Goal: Task Accomplishment & Management: Manage account settings

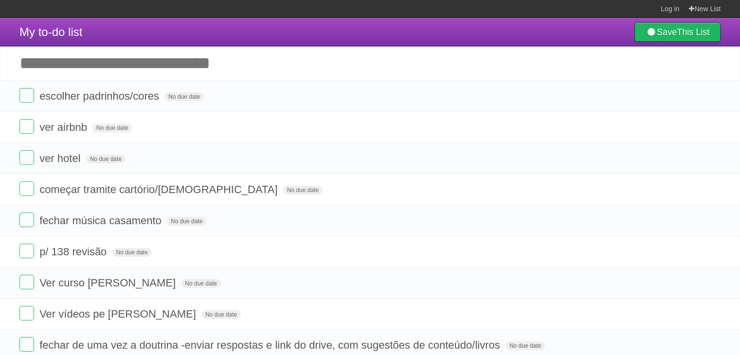
click at [330, 172] on li "ver hotel No due date White Red Blue Green Purple Orange" at bounding box center [370, 158] width 740 height 32
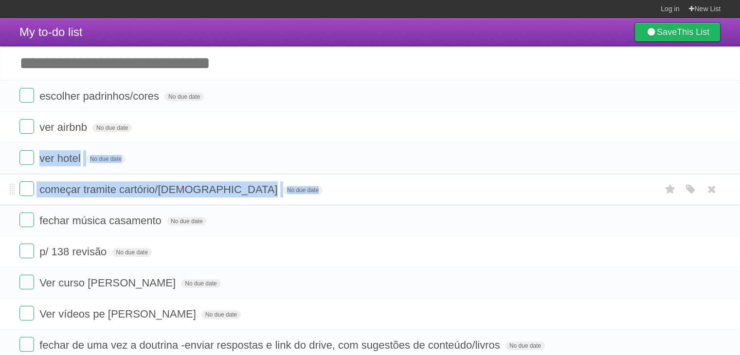
drag, startPoint x: 0, startPoint y: 0, endPoint x: 328, endPoint y: 187, distance: 377.9
click at [328, 187] on ul "escolher padrinhos/cores No due date White Red Blue Green Purple Orange ver air…" at bounding box center [370, 220] width 740 height 281
click at [328, 187] on form "começar tramite cartório/[DEMOGRAPHIC_DATA] No due date White Red Blue Green Pu…" at bounding box center [369, 189] width 701 height 16
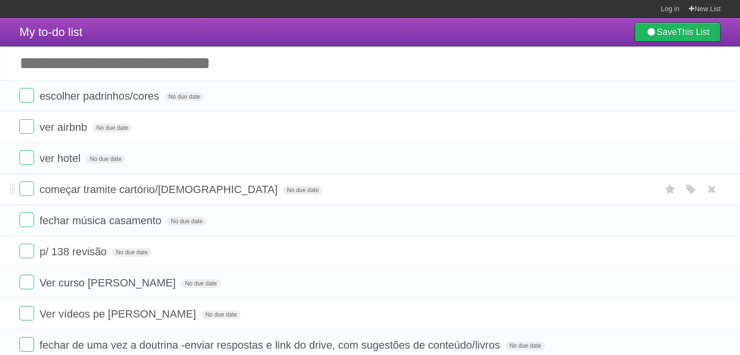
click at [328, 187] on form "começar tramite cartório/[DEMOGRAPHIC_DATA] No due date White Red Blue Green Pu…" at bounding box center [369, 189] width 701 height 16
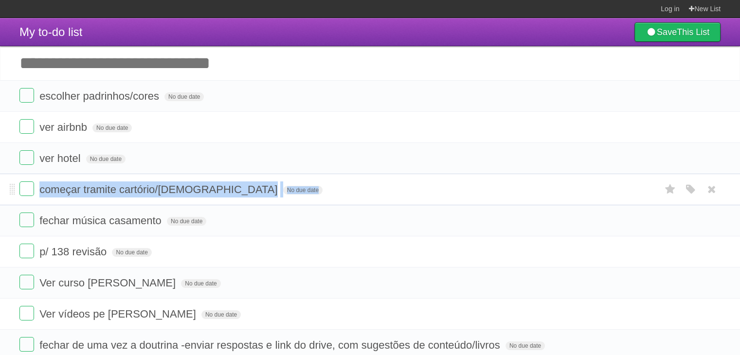
drag, startPoint x: 328, startPoint y: 187, endPoint x: 329, endPoint y: 197, distance: 9.7
click at [329, 197] on form "começar tramite cartório/[DEMOGRAPHIC_DATA] No due date White Red Blue Green Pu…" at bounding box center [369, 189] width 701 height 16
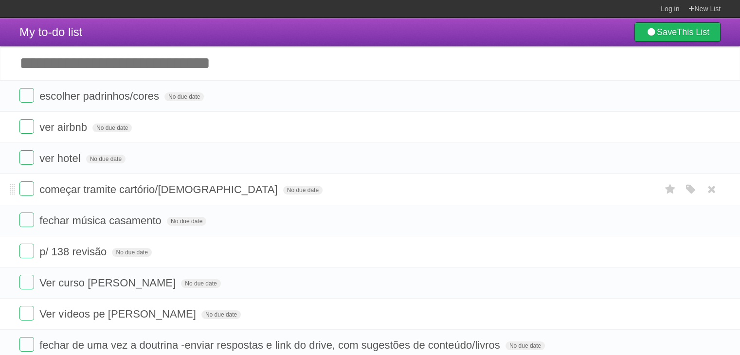
click at [329, 197] on form "começar tramite cartório/[DEMOGRAPHIC_DATA] No due date White Red Blue Green Pu…" at bounding box center [369, 189] width 701 height 16
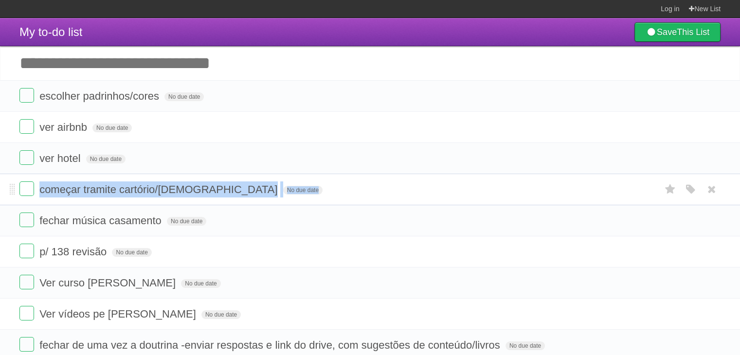
click at [329, 201] on li "começar tramite cartório/[DEMOGRAPHIC_DATA] No due date White Red Blue Green Pu…" at bounding box center [370, 190] width 740 height 32
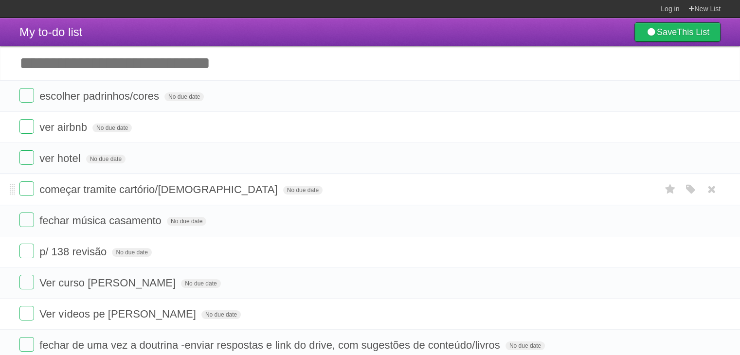
click at [329, 201] on li "começar tramite cartório/[DEMOGRAPHIC_DATA] No due date White Red Blue Green Pu…" at bounding box center [370, 190] width 740 height 32
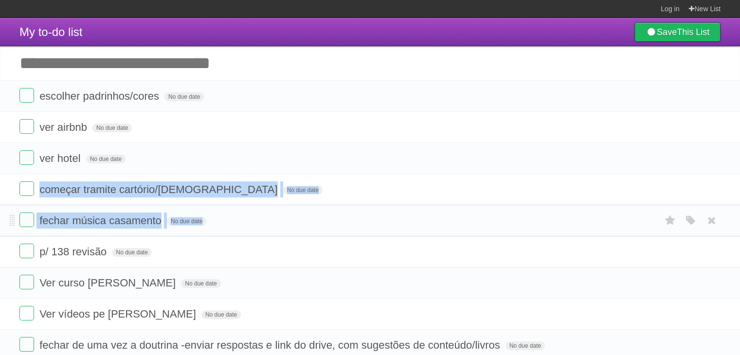
drag, startPoint x: 329, startPoint y: 201, endPoint x: 329, endPoint y: 214, distance: 13.1
click at [329, 214] on ul "escolher padrinhos/cores No due date White Red Blue Green Purple Orange ver air…" at bounding box center [370, 220] width 740 height 281
click at [329, 214] on form "fechar música casamento No due date White Red Blue Green Purple Orange" at bounding box center [369, 221] width 701 height 16
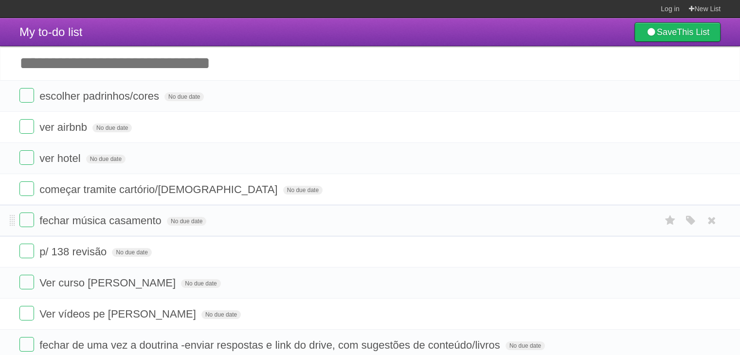
click at [329, 214] on form "fechar música casamento No due date White Red Blue Green Purple Orange" at bounding box center [369, 221] width 701 height 16
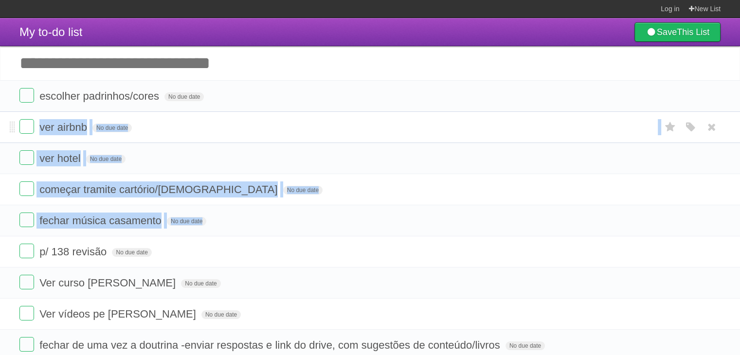
drag, startPoint x: 329, startPoint y: 214, endPoint x: 337, endPoint y: 138, distance: 76.7
click at [337, 138] on ul "escolher padrinhos/cores No due date White Red Blue Green Purple Orange ver air…" at bounding box center [370, 220] width 740 height 281
click at [337, 138] on li "ver airbnb No due date White Red Blue Green Purple Orange" at bounding box center [370, 127] width 740 height 32
